Goal: Check status: Check status

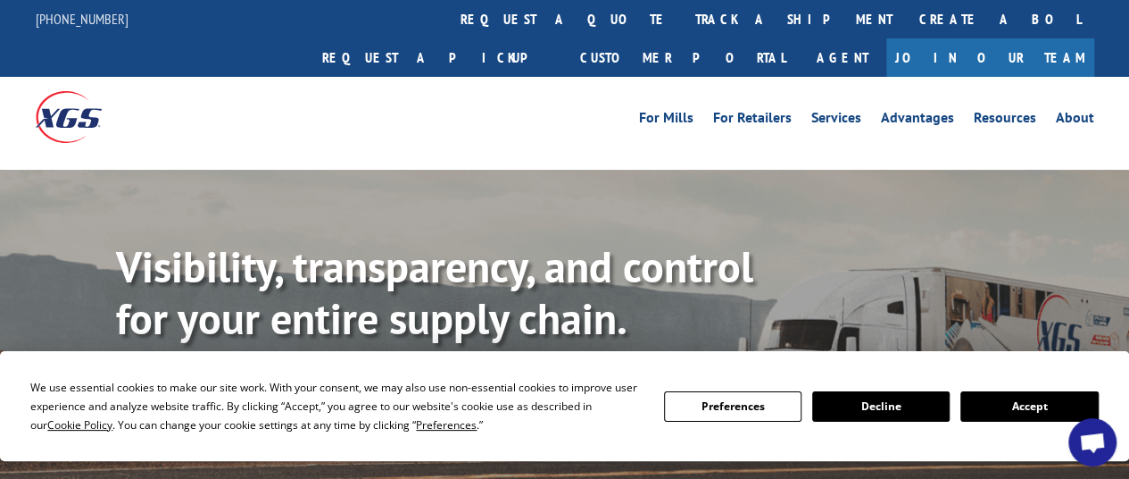
click at [1029, 401] on button "Accept" at bounding box center [1030, 406] width 138 height 30
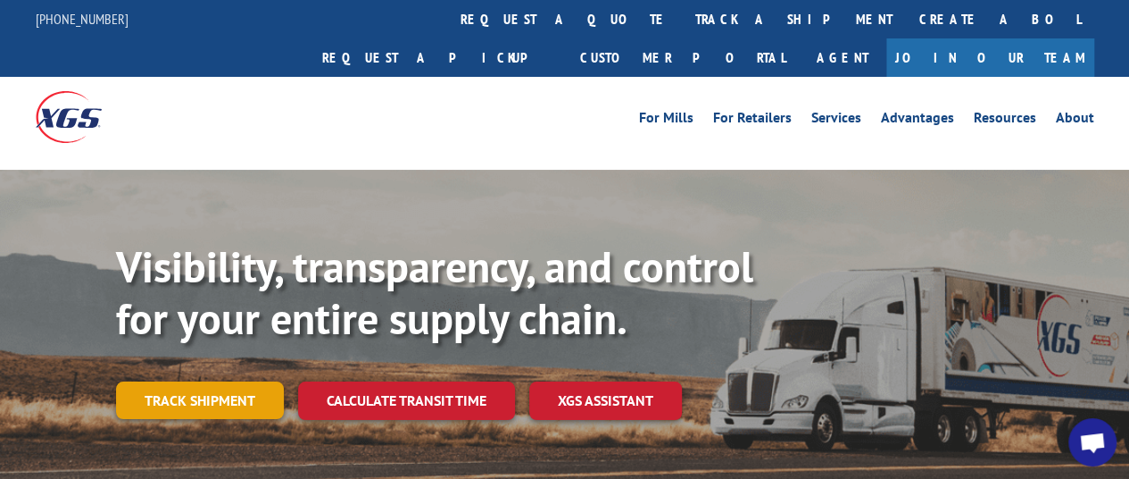
drag, startPoint x: 215, startPoint y: 350, endPoint x: 454, endPoint y: 285, distance: 247.1
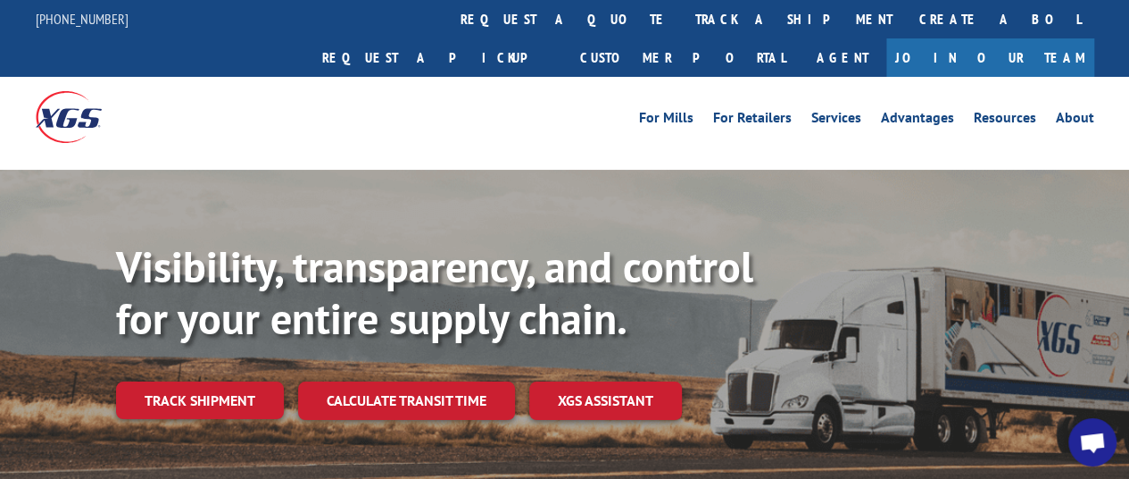
click at [216, 381] on link "Track shipment" at bounding box center [200, 400] width 168 height 38
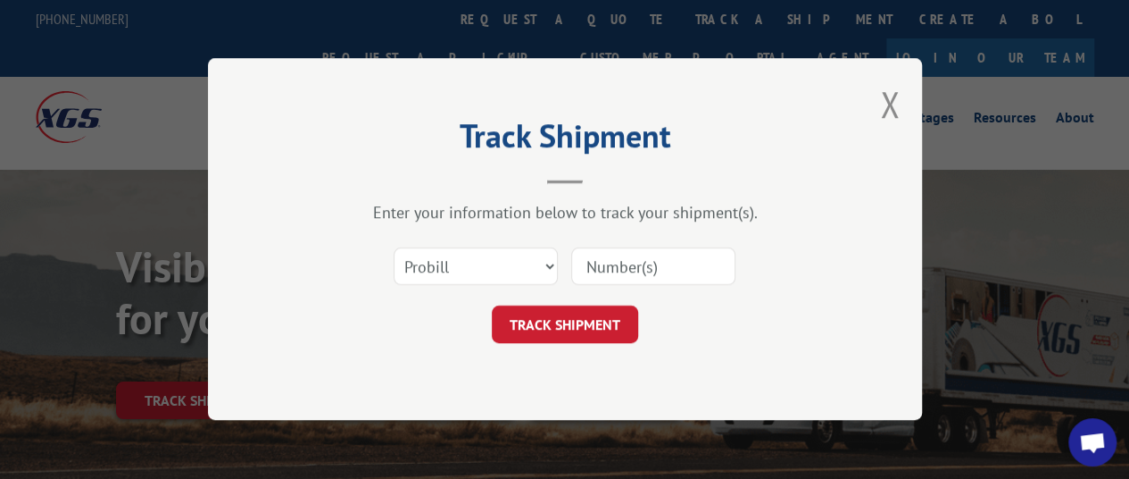
click at [624, 267] on input at bounding box center [653, 267] width 164 height 38
paste input "16740565"
type input "16740565"
click at [579, 330] on button "TRACK SHIPMENT" at bounding box center [565, 325] width 146 height 38
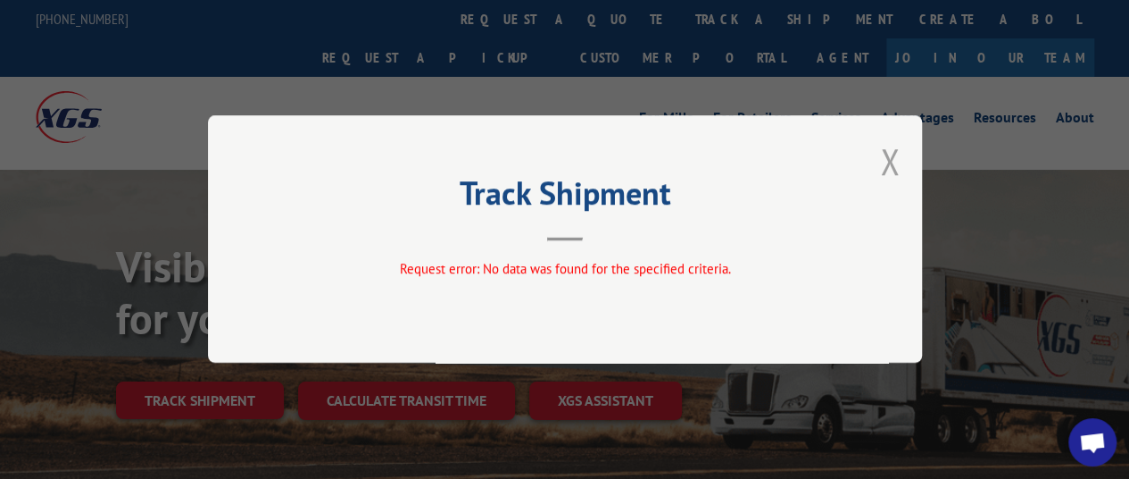
click at [898, 158] on button "Close modal" at bounding box center [890, 161] width 20 height 47
